Goal: Complete application form

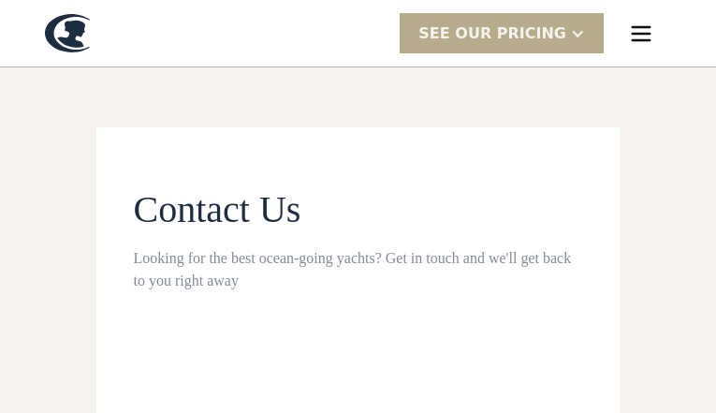
type input "**********"
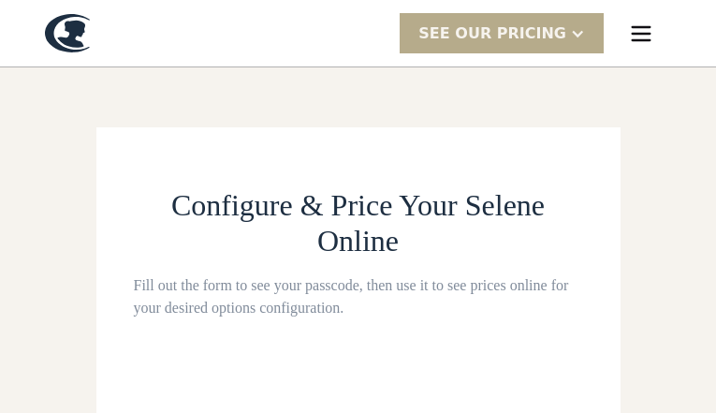
type input "**********"
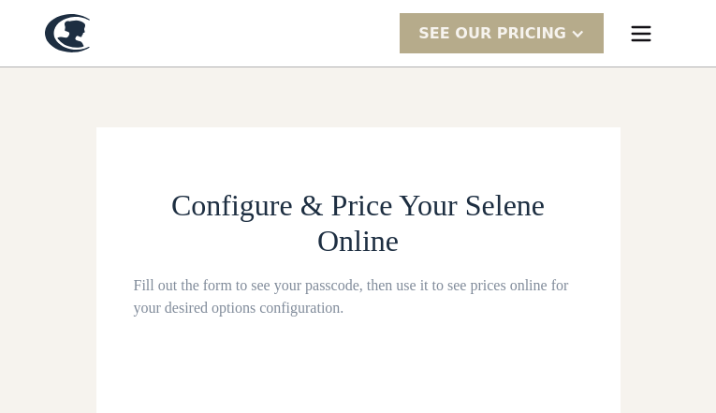
type input "**********"
select select "**********"
